Goal: Transaction & Acquisition: Book appointment/travel/reservation

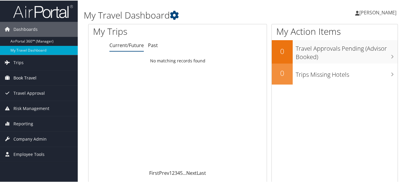
click at [29, 76] on span "Book Travel" at bounding box center [24, 77] width 23 height 15
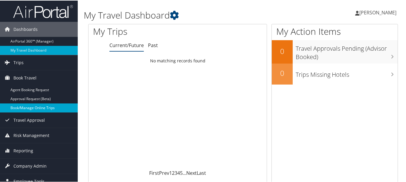
click at [41, 107] on link "Book/Manage Online Trips" at bounding box center [39, 107] width 78 height 9
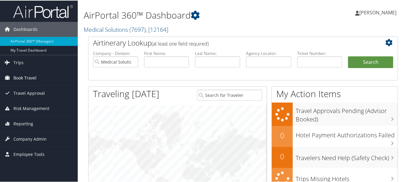
click at [21, 76] on span "Book Travel" at bounding box center [24, 77] width 23 height 15
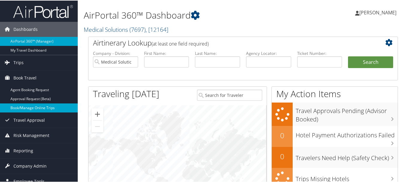
click at [28, 105] on link "Book/Manage Online Trips" at bounding box center [39, 107] width 78 height 9
